Goal: Task Accomplishment & Management: Complete application form

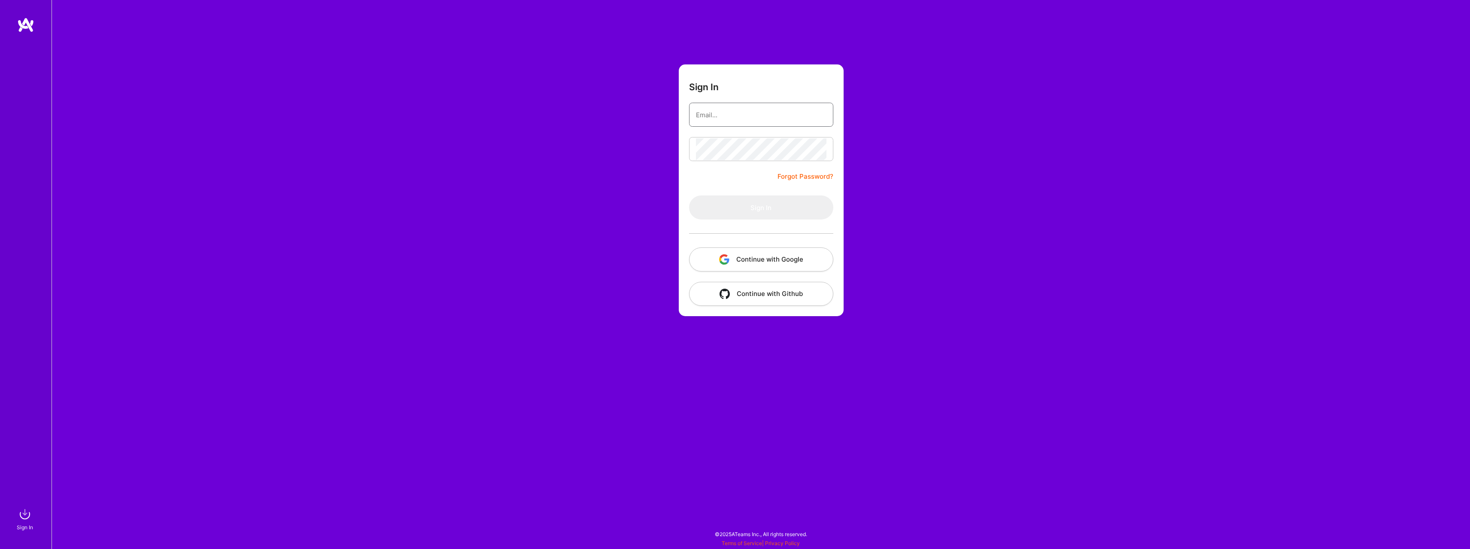
type input "[EMAIL_ADDRESS][DOMAIN_NAME]"
click at [759, 207] on button "Sign In" at bounding box center [761, 207] width 144 height 24
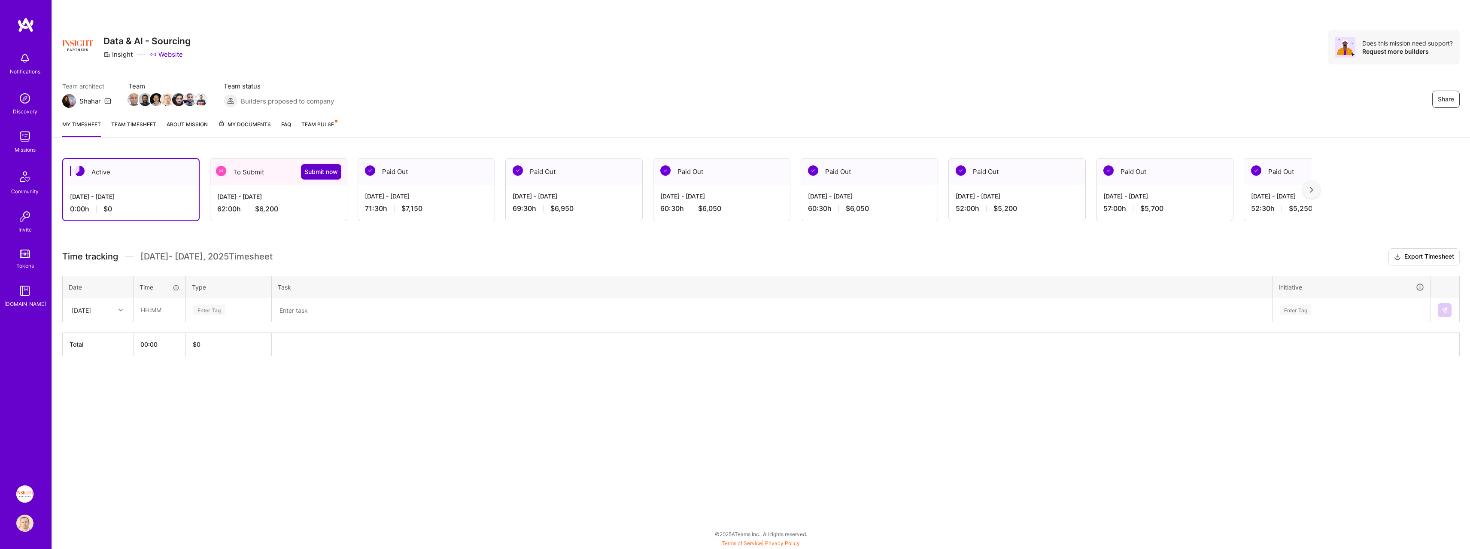
click at [321, 173] on span "Submit now" at bounding box center [320, 171] width 33 height 9
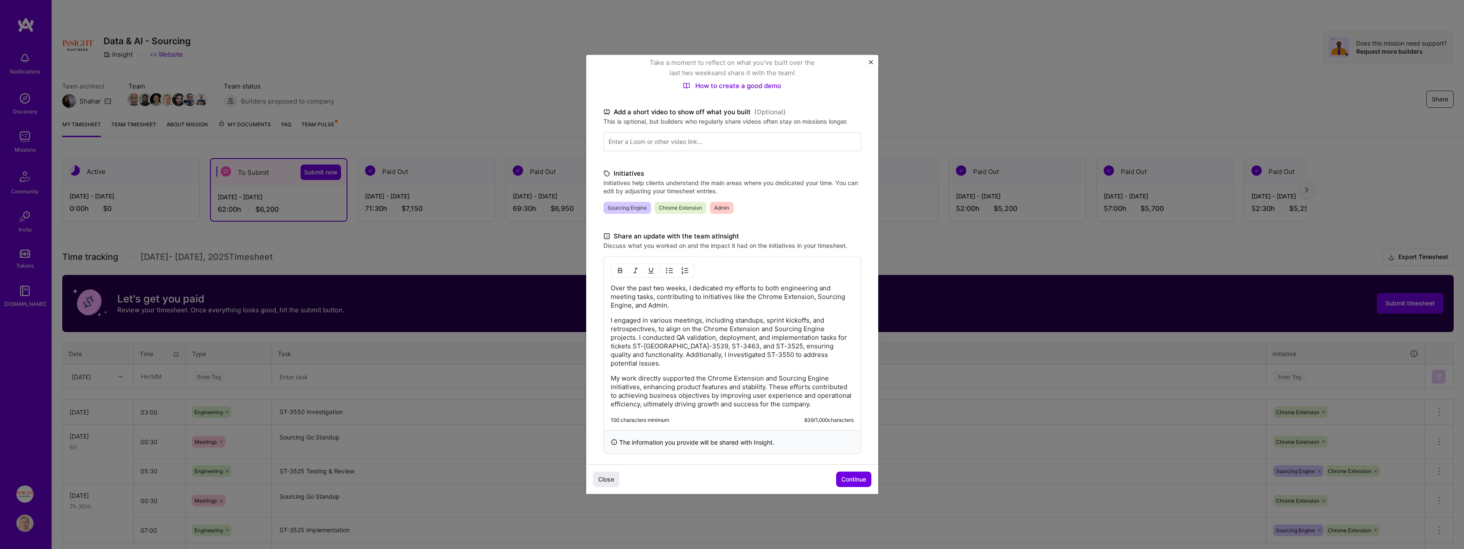
scroll to position [107, 0]
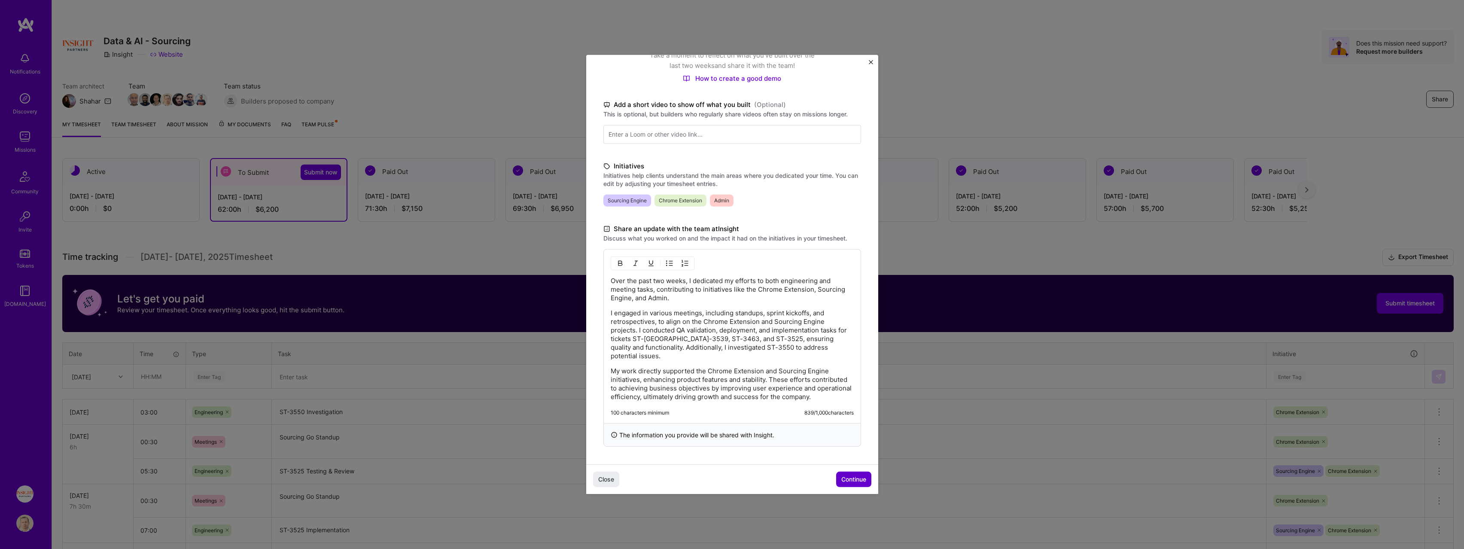
click at [858, 481] on span "Continue" at bounding box center [853, 479] width 25 height 9
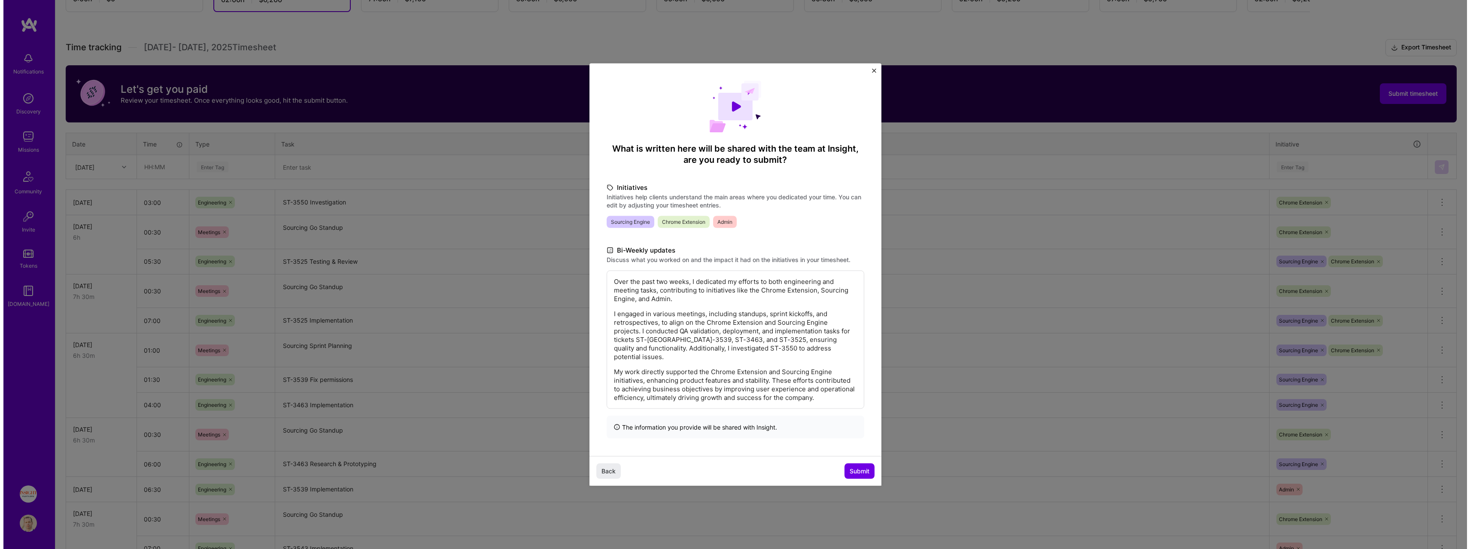
scroll to position [215, 0]
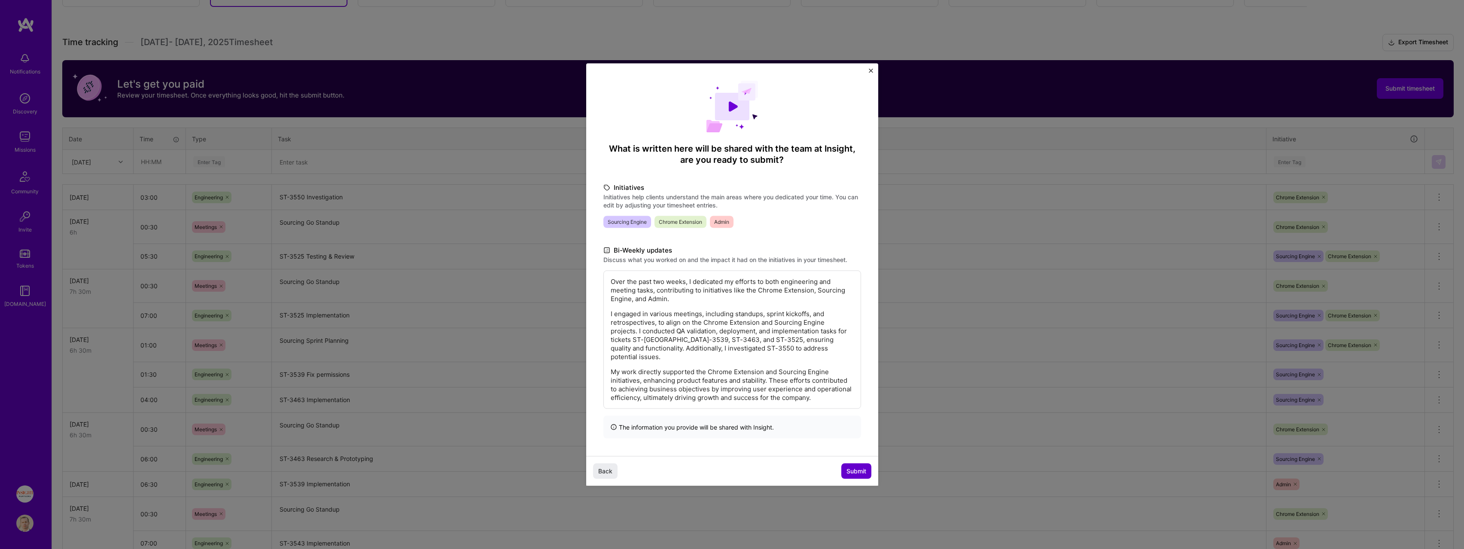
click at [859, 468] on span "Submit" at bounding box center [856, 470] width 20 height 9
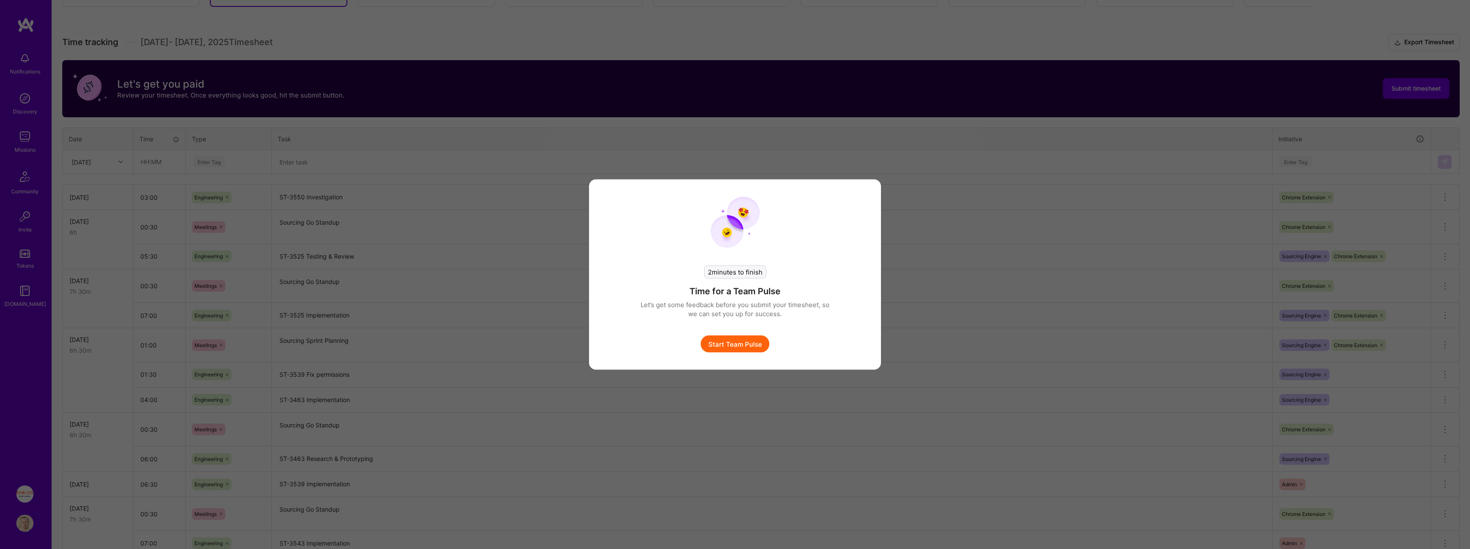
click at [722, 346] on button "Start Team Pulse" at bounding box center [735, 343] width 69 height 17
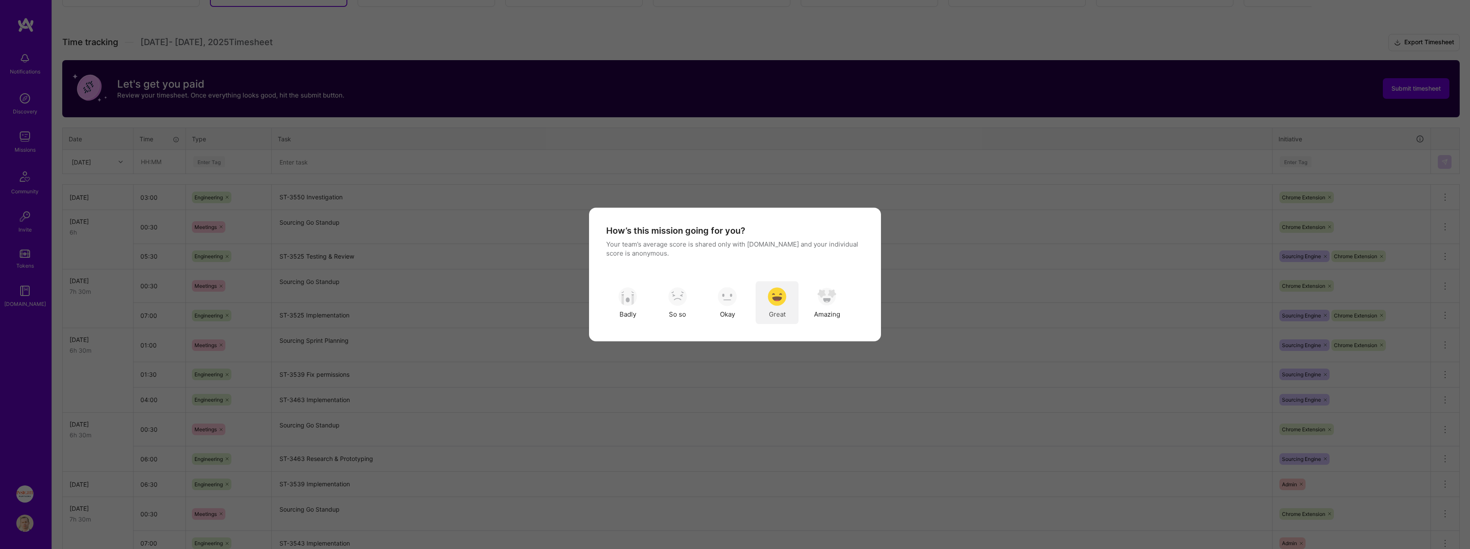
click at [787, 296] on div "Great" at bounding box center [777, 302] width 43 height 43
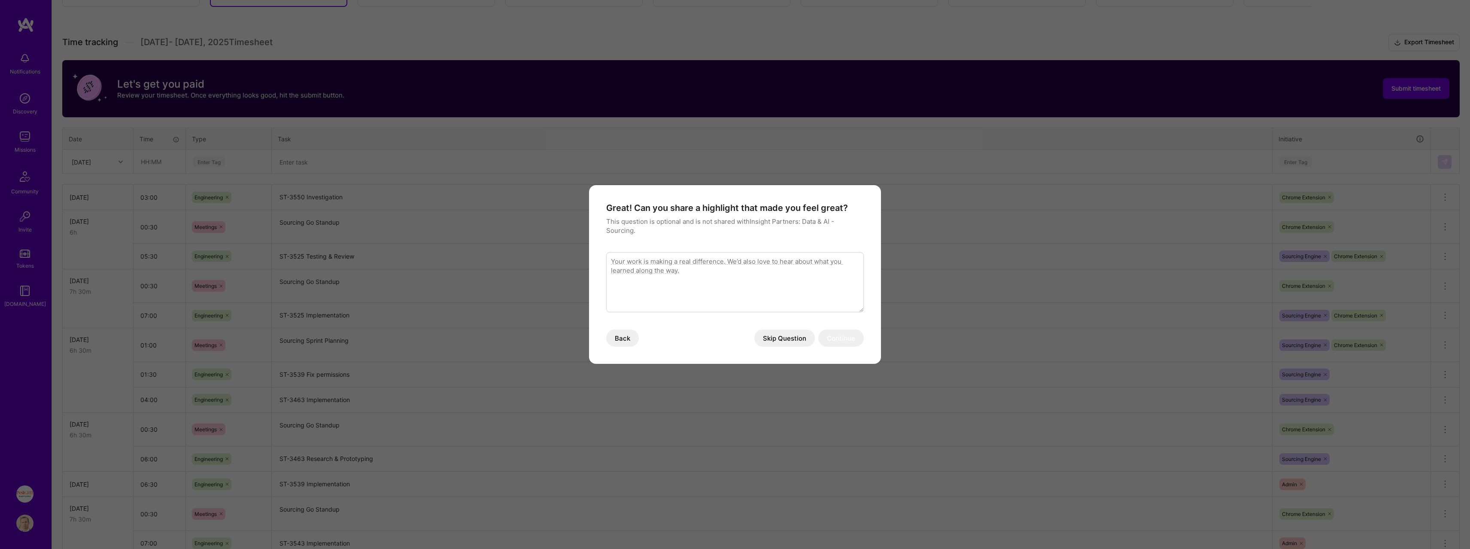
click at [796, 338] on button "Skip Question" at bounding box center [784, 337] width 61 height 17
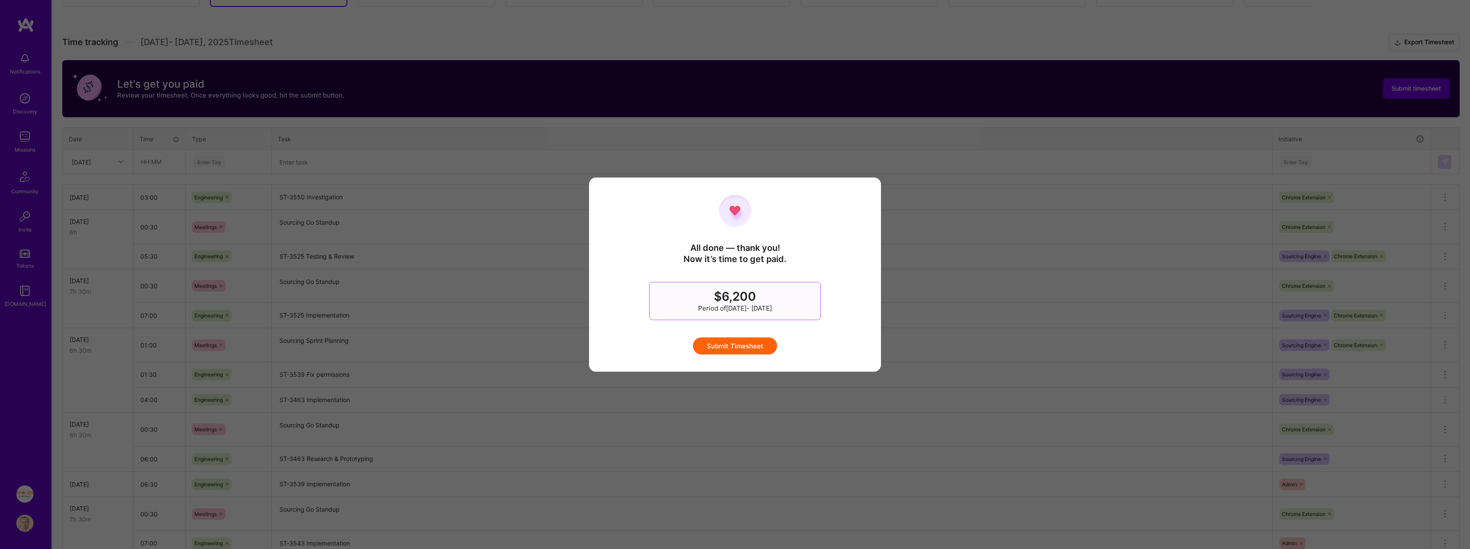
click at [751, 343] on button "Submit Timesheet" at bounding box center [735, 345] width 84 height 17
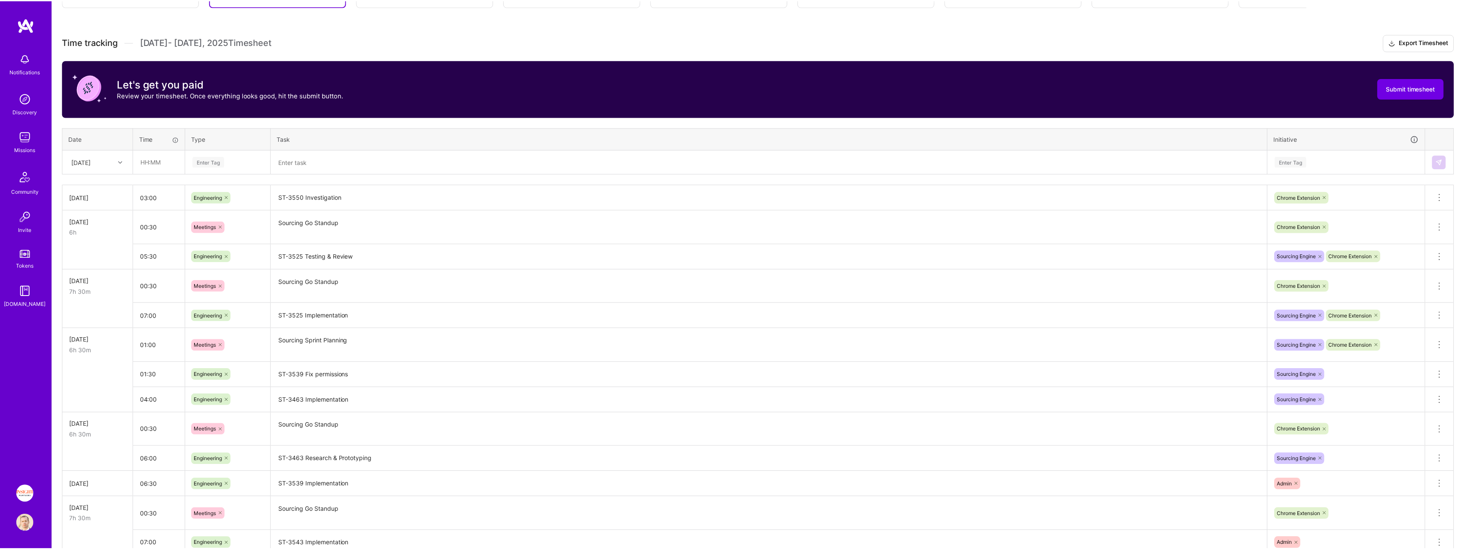
scroll to position [0, 0]
